Goal: Transaction & Acquisition: Book appointment/travel/reservation

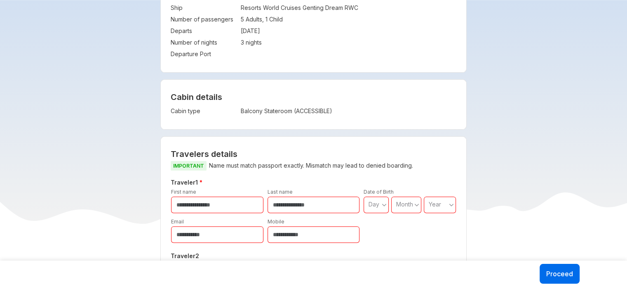
scroll to position [206, 0]
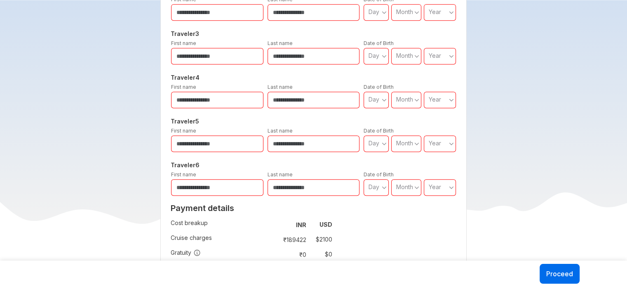
scroll to position [412, 0]
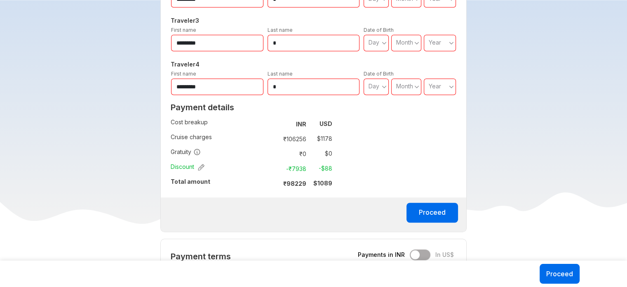
scroll to position [495, 0]
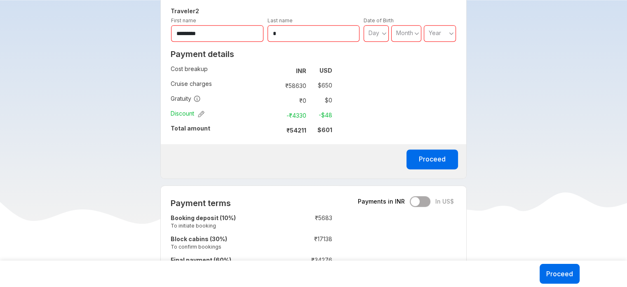
scroll to position [454, 0]
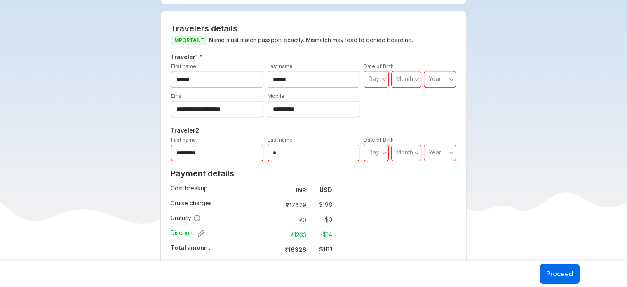
scroll to position [454, 0]
